Goal: Transaction & Acquisition: Subscribe to service/newsletter

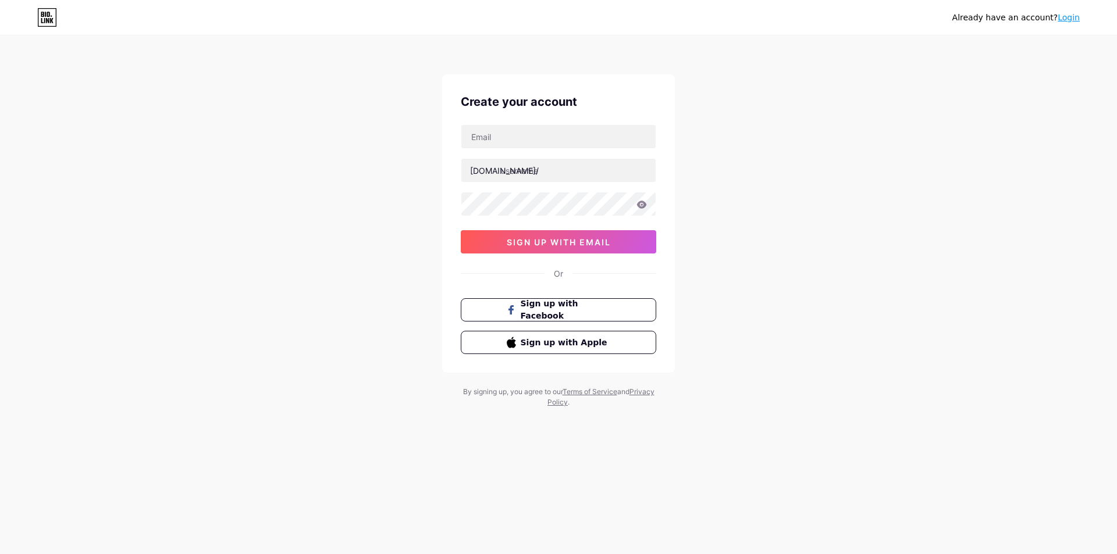
click at [665, 94] on div "Create your account [DOMAIN_NAME]/ 03AFcWeA5NxVcry1Geasugy0HbiSsXT0bGOMbAizXwKK…" at bounding box center [558, 223] width 233 height 298
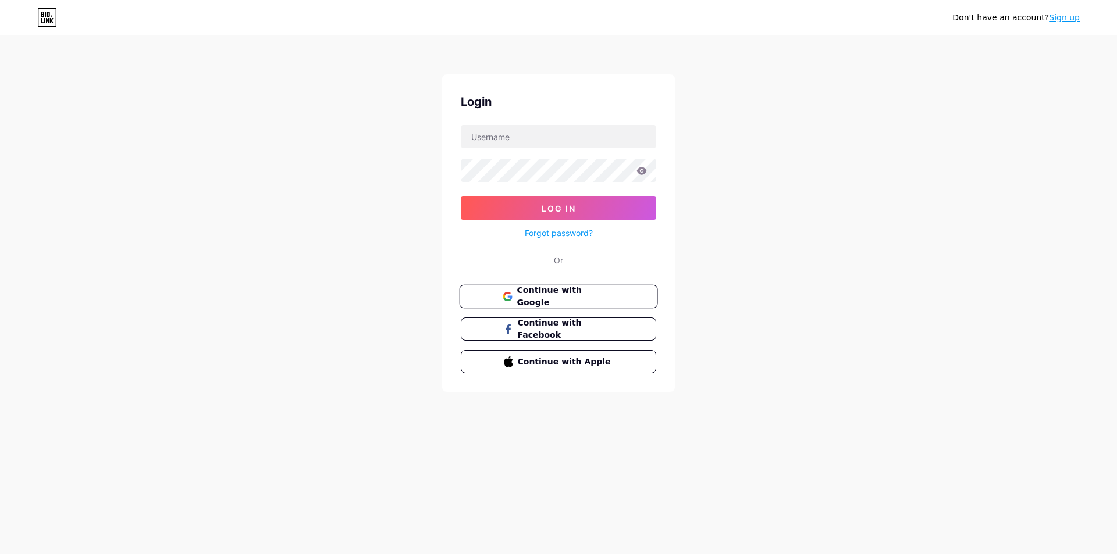
click at [591, 298] on span "Continue with Google" at bounding box center [565, 296] width 97 height 25
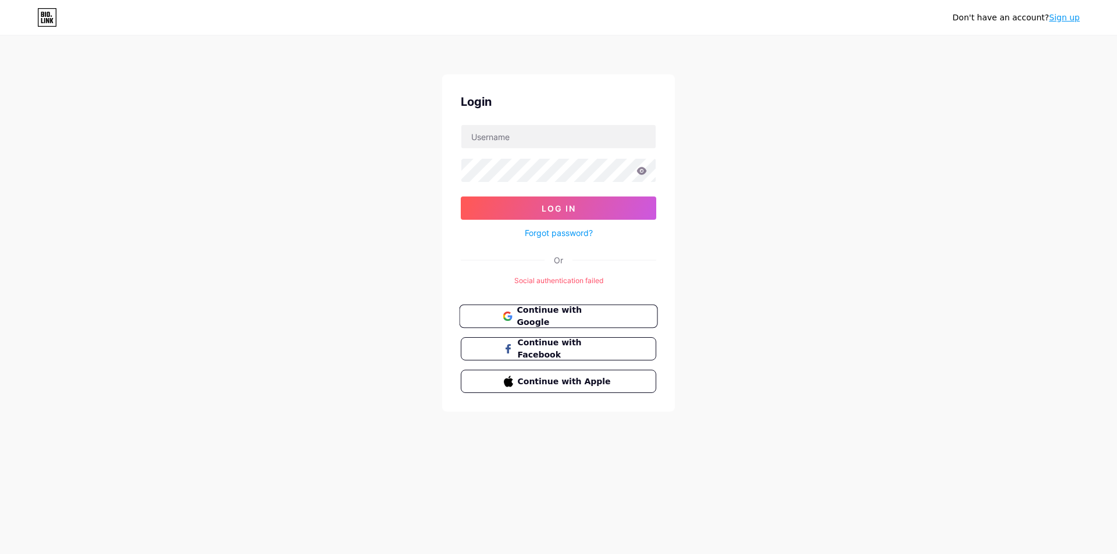
click at [550, 316] on span "Continue with Google" at bounding box center [565, 316] width 97 height 25
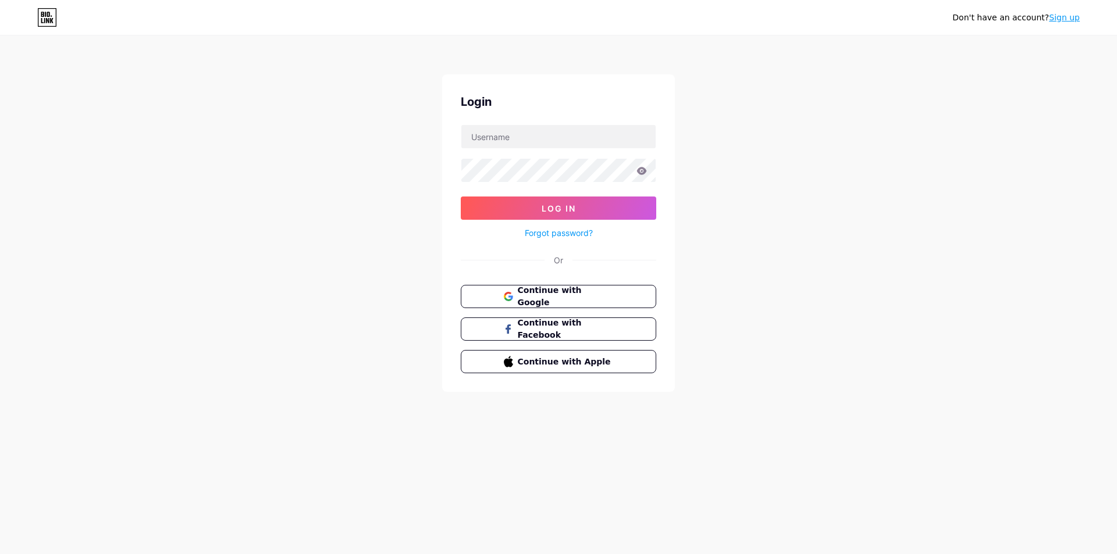
click at [783, 259] on div "Don't have an account? Sign up Login Log In Forgot password? Or Continue with G…" at bounding box center [558, 214] width 1117 height 429
